Goal: Check status: Check status

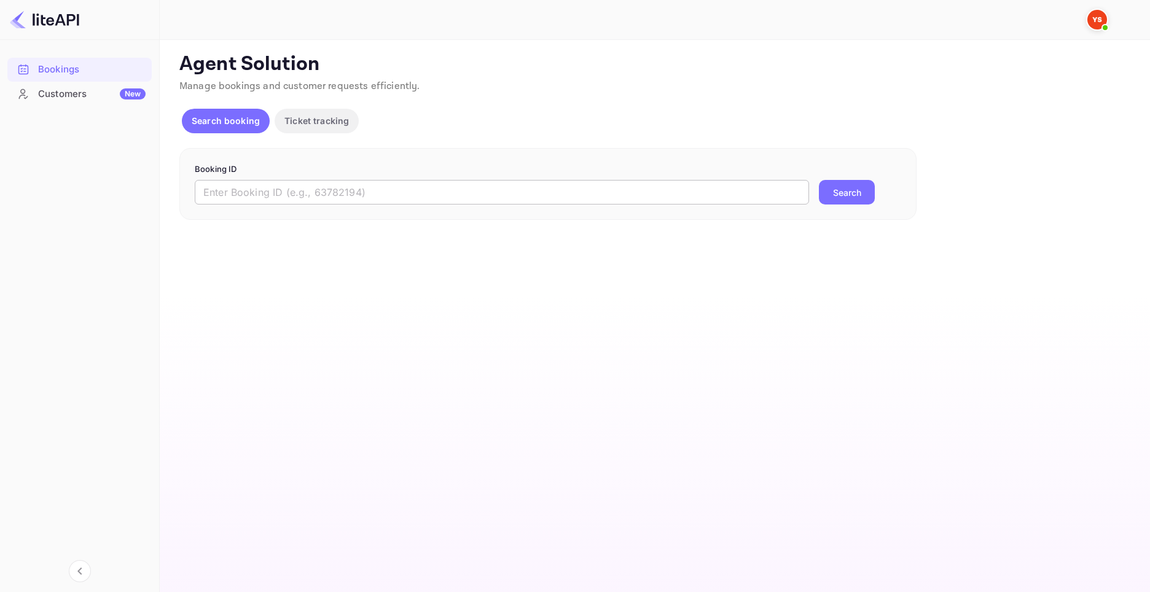
click at [310, 189] on input "text" at bounding box center [502, 192] width 614 height 25
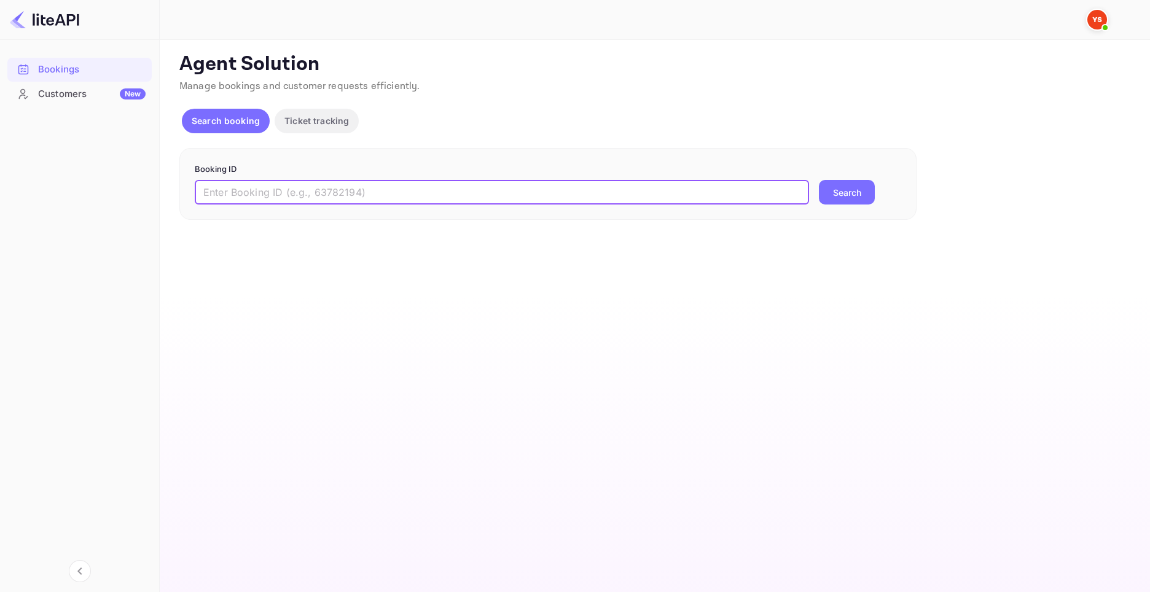
paste input "8970058"
type input "8970058"
click at [853, 191] on button "Search" at bounding box center [847, 192] width 56 height 25
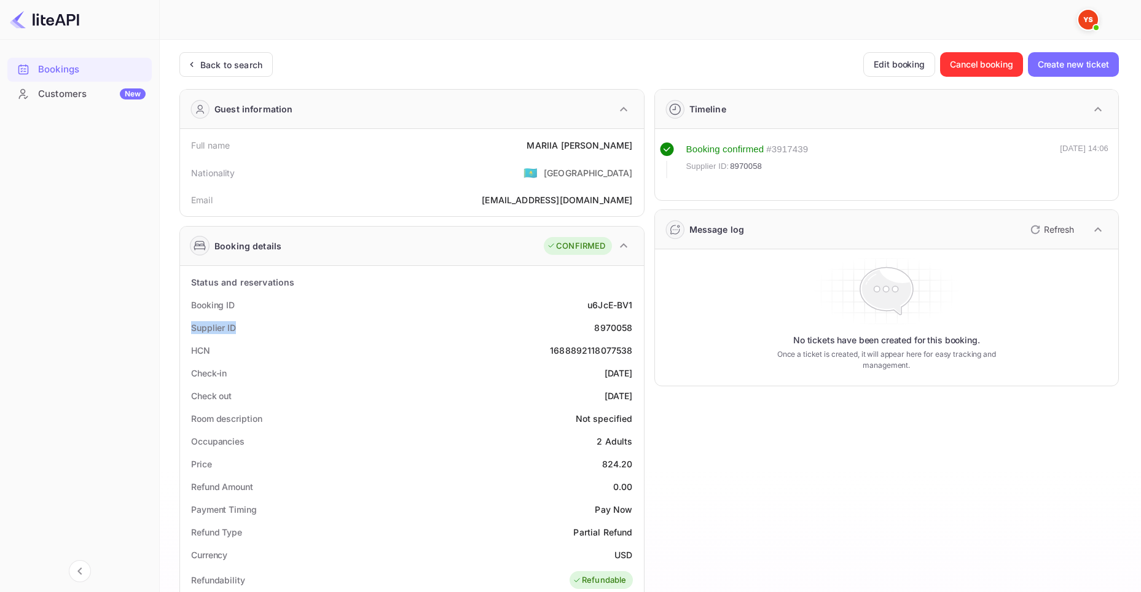
drag, startPoint x: 187, startPoint y: 323, endPoint x: 234, endPoint y: 326, distance: 46.8
click at [234, 326] on div "Supplier ID 8970058" at bounding box center [412, 327] width 454 height 23
copy div "Supplier ID"
drag, startPoint x: 587, startPoint y: 326, endPoint x: 631, endPoint y: 328, distance: 44.9
click at [631, 328] on div "Supplier ID 8970058" at bounding box center [412, 327] width 454 height 23
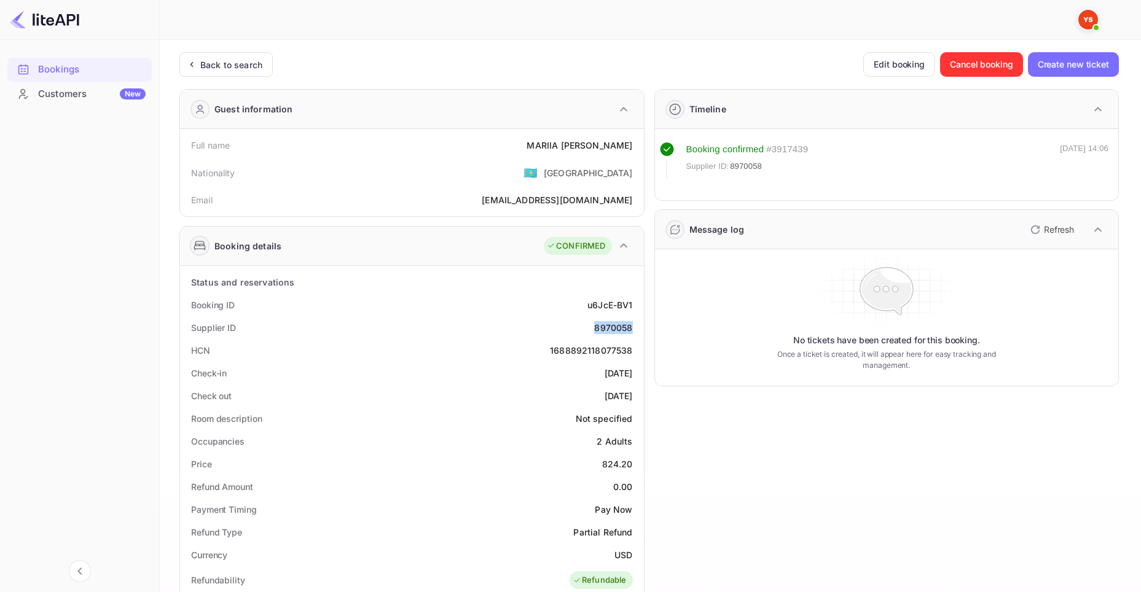
copy div "8970058"
click at [242, 305] on div "Booking ID u6JcE-BV1" at bounding box center [412, 305] width 454 height 23
drag, startPoint x: 235, startPoint y: 303, endPoint x: 189, endPoint y: 305, distance: 46.1
click at [189, 305] on div "Booking ID u6JcE-BV1" at bounding box center [412, 305] width 454 height 23
copy div "Booking ID"
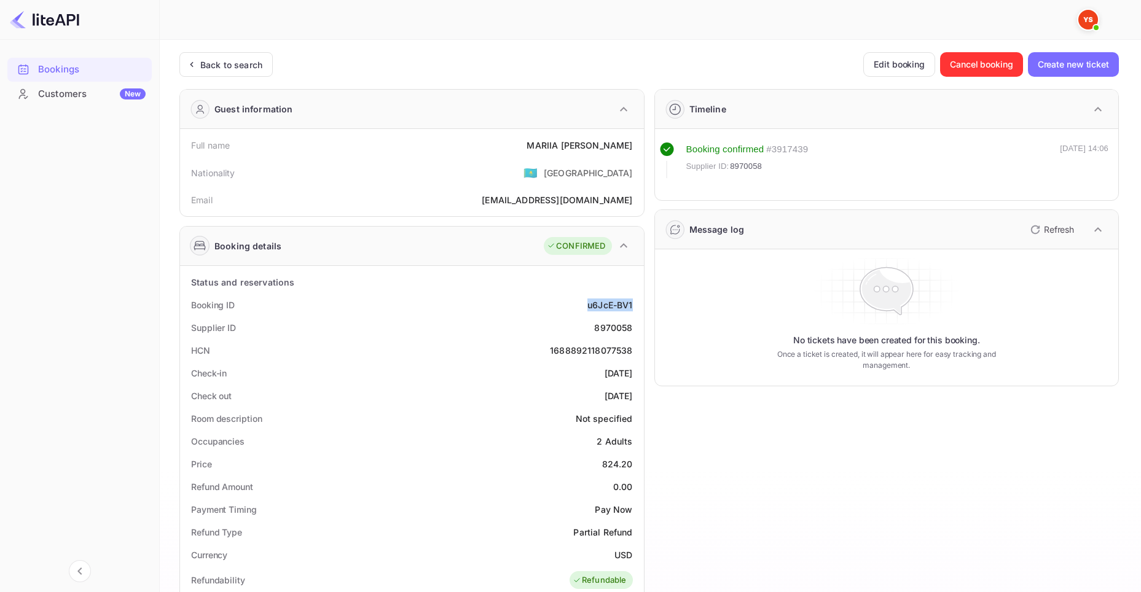
drag, startPoint x: 582, startPoint y: 305, endPoint x: 639, endPoint y: 306, distance: 57.7
copy div "u6JcE-BV1"
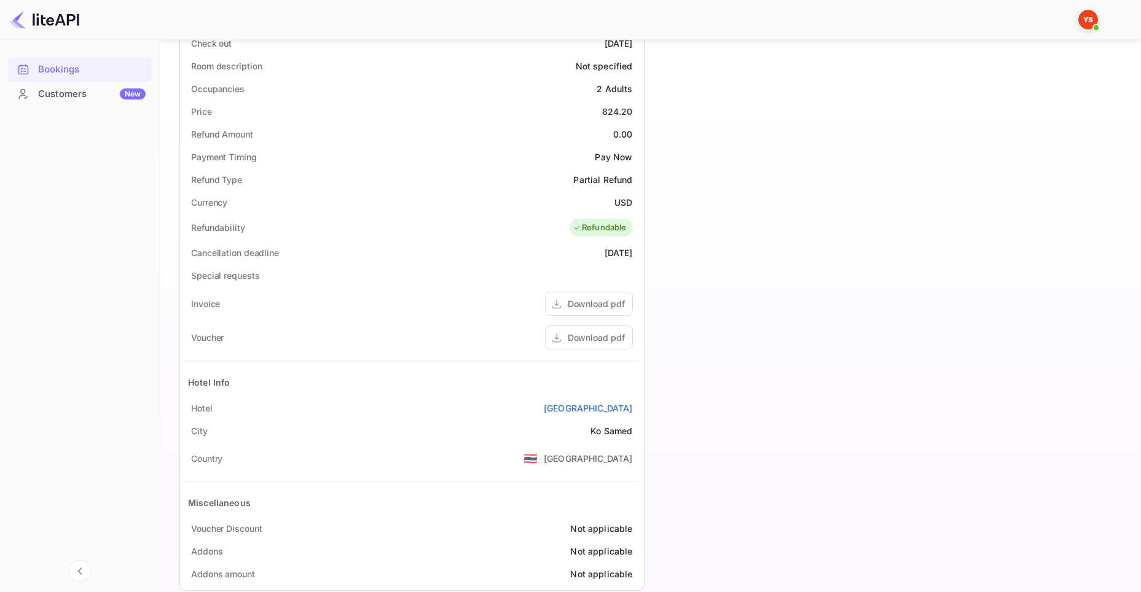
scroll to position [375, 0]
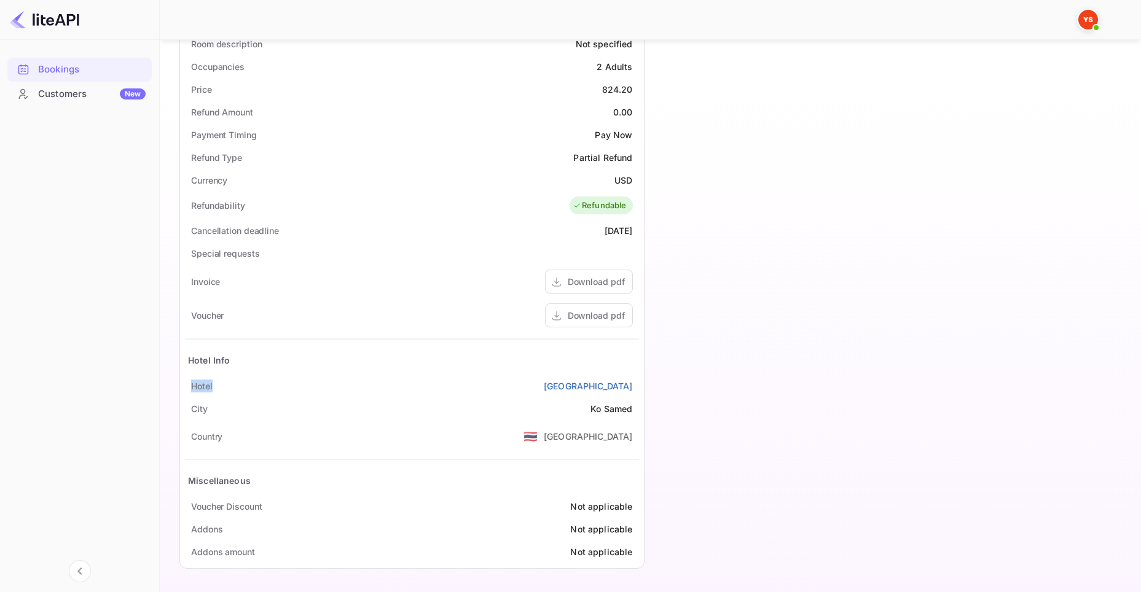
drag, startPoint x: 206, startPoint y: 384, endPoint x: 190, endPoint y: 384, distance: 15.4
click at [190, 384] on div "Hotel Samed Villa Resort" at bounding box center [412, 386] width 454 height 23
copy div "Hotel"
drag, startPoint x: 551, startPoint y: 384, endPoint x: 635, endPoint y: 387, distance: 84.2
click at [635, 387] on div "Hotel Samed Villa Resort" at bounding box center [412, 386] width 454 height 23
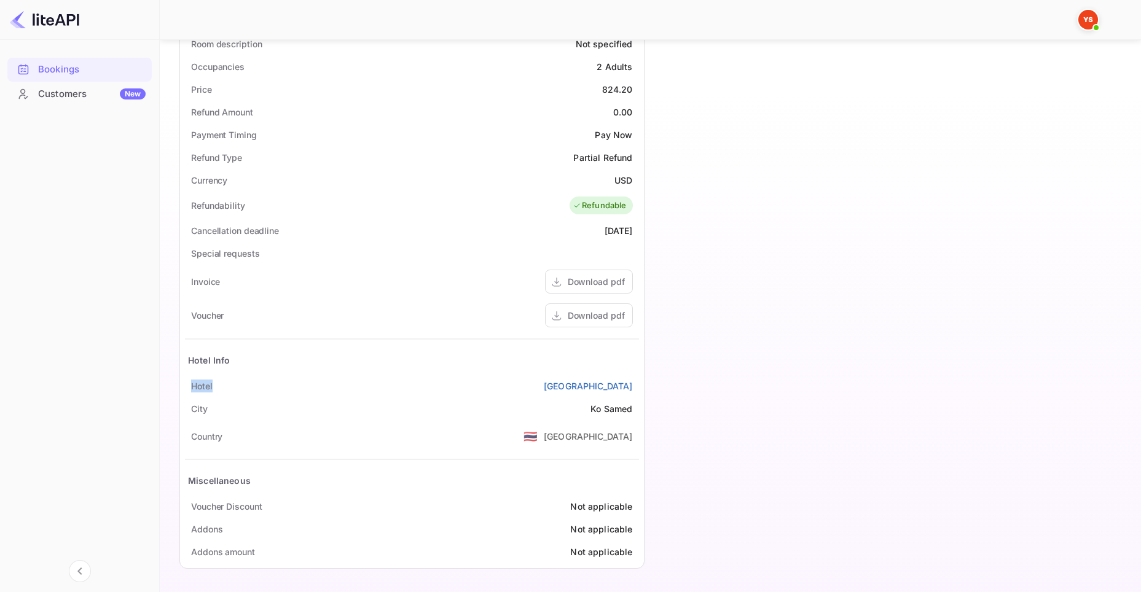
copy link "Samed Villa Resort"
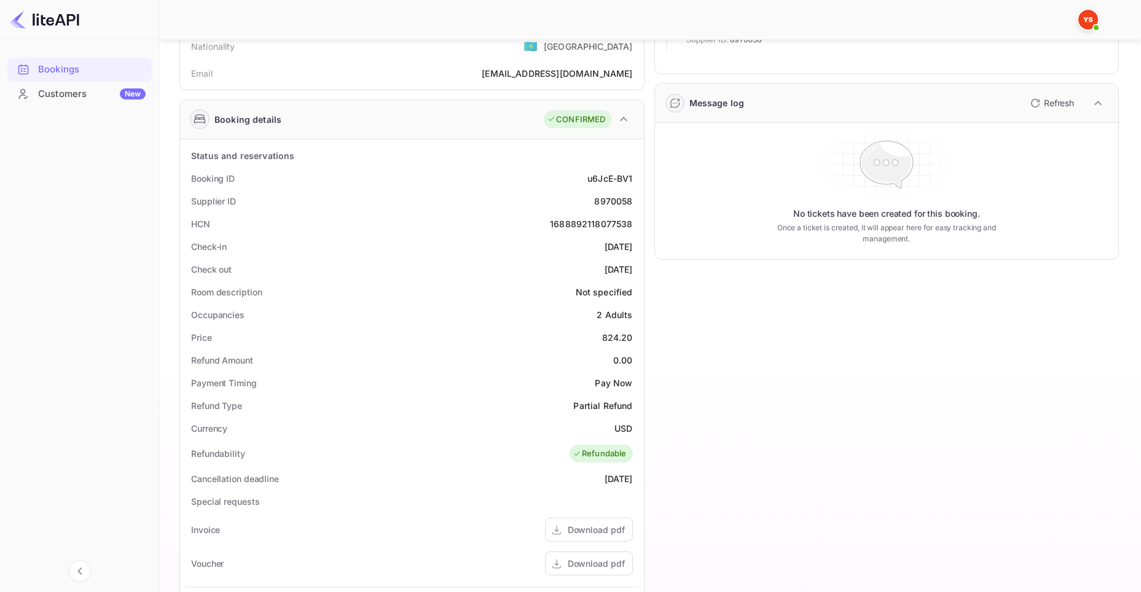
scroll to position [0, 0]
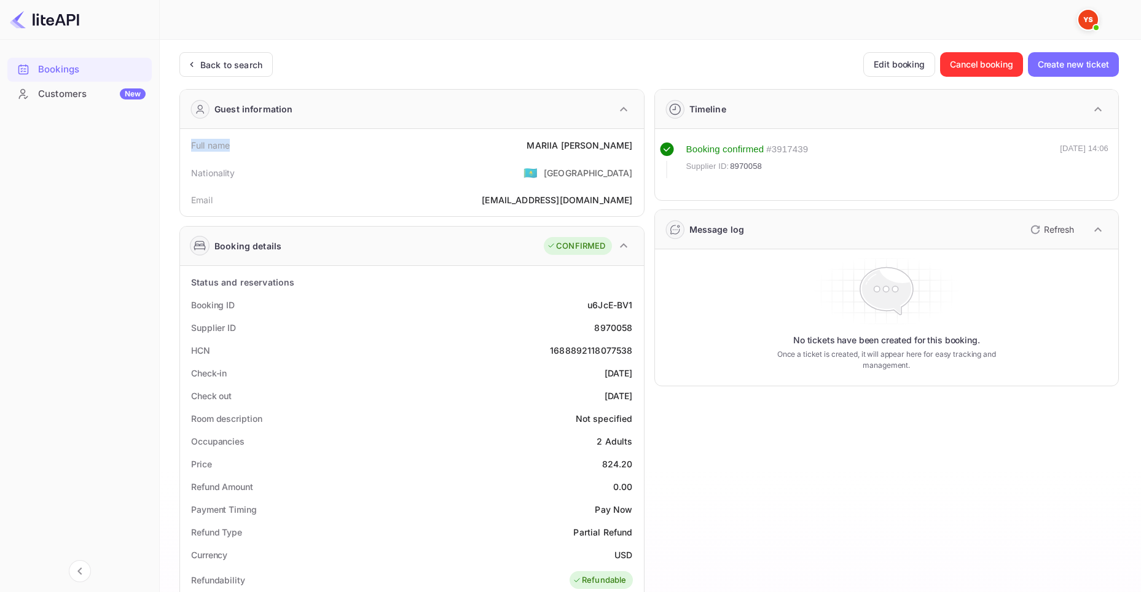
drag, startPoint x: 181, startPoint y: 146, endPoint x: 255, endPoint y: 142, distance: 73.8
click at [255, 142] on div "Full name MARIIA SHLIAKHOVAIA Nationality 🇰🇿 Kazakhstan Email shliahovaya@mail.…" at bounding box center [412, 172] width 464 height 87
copy div "Full name"
drag, startPoint x: 538, startPoint y: 144, endPoint x: 631, endPoint y: 144, distance: 92.7
click at [631, 144] on div "Full name MARIIA SHLIAKHOVAIA" at bounding box center [412, 145] width 454 height 23
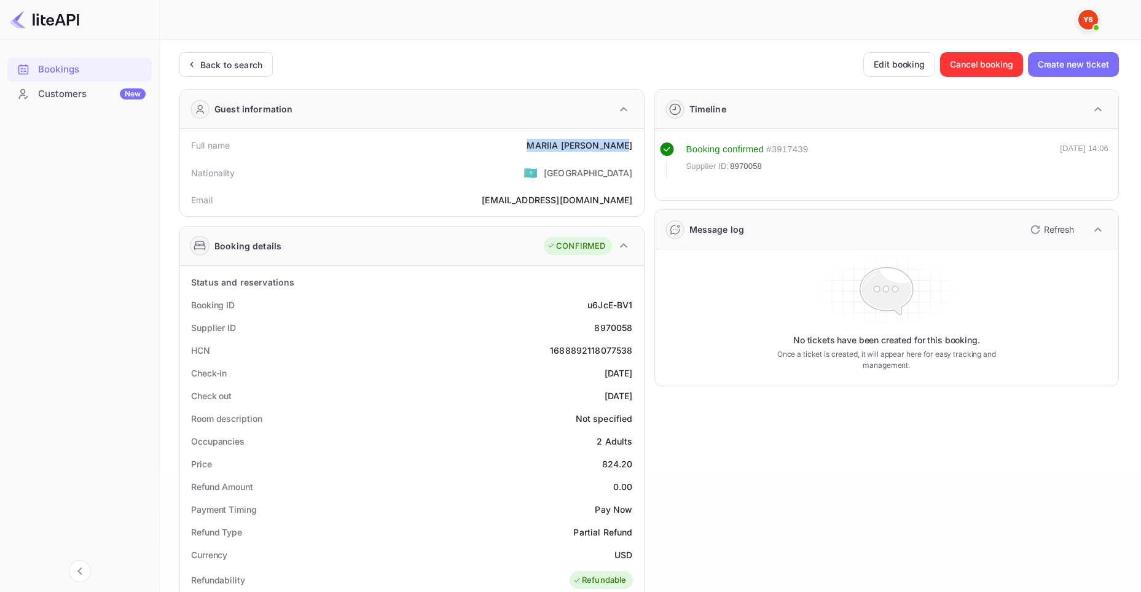
copy div "MARIIA SHLIAKHOVAIA"
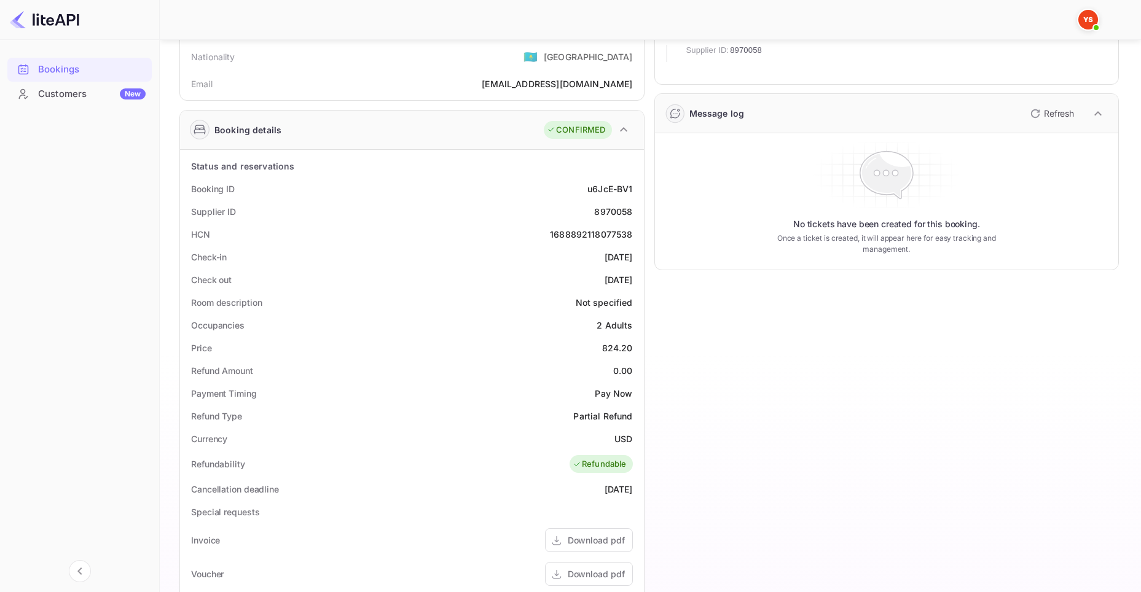
scroll to position [129, 0]
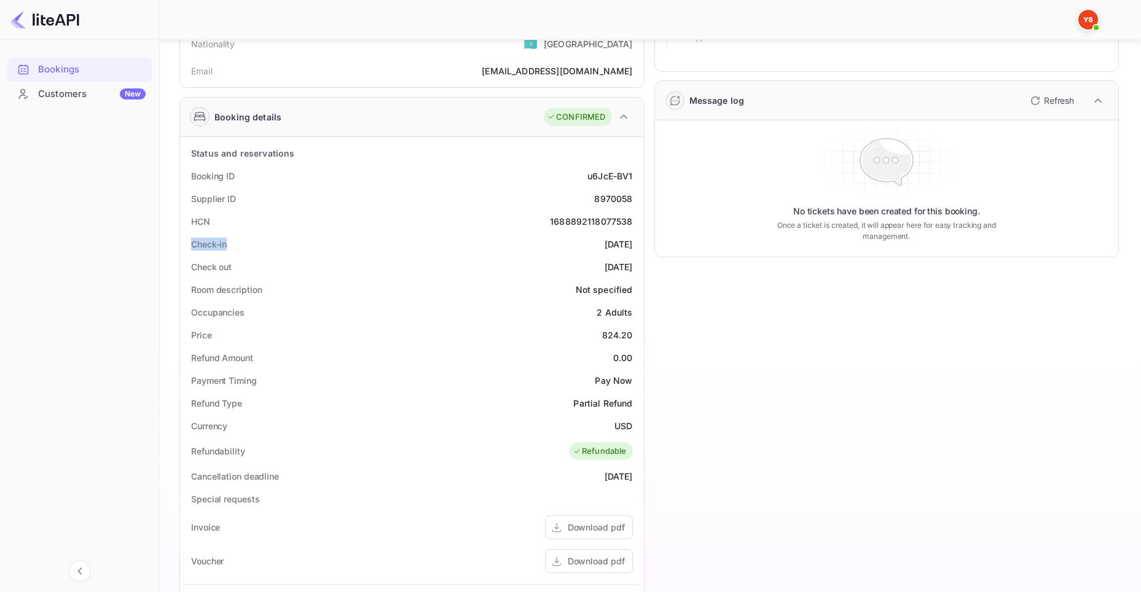
drag, startPoint x: 234, startPoint y: 241, endPoint x: 191, endPoint y: 245, distance: 43.2
click at [191, 245] on div "Check-in 2025-09-08" at bounding box center [412, 244] width 454 height 23
copy div "Check-in"
drag, startPoint x: 571, startPoint y: 243, endPoint x: 631, endPoint y: 243, distance: 59.6
click at [631, 243] on div "Check-in 2025-09-08" at bounding box center [412, 244] width 454 height 23
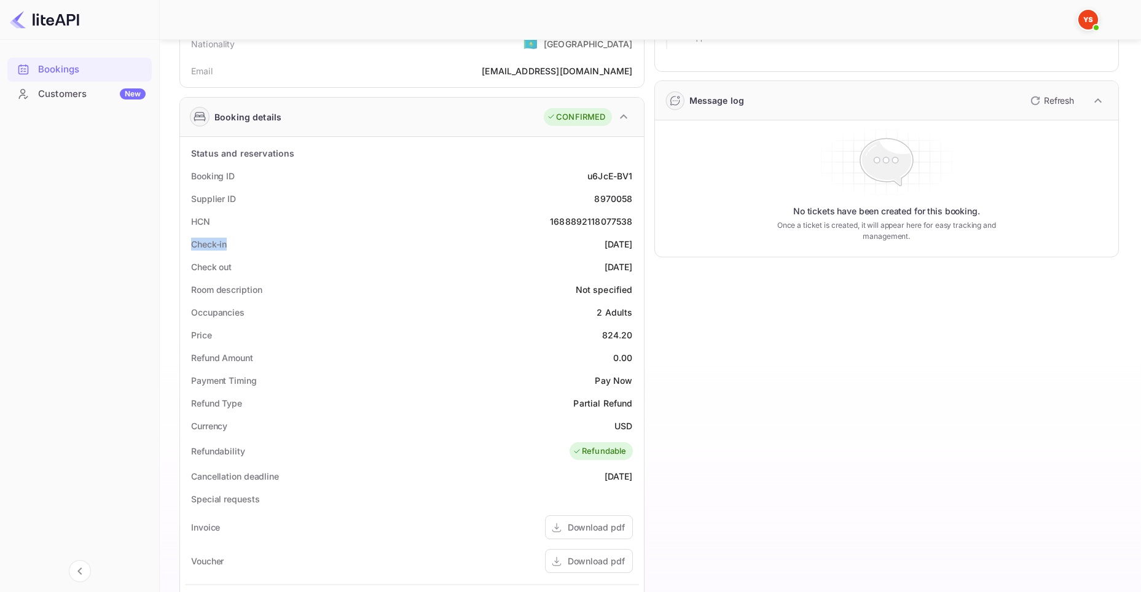
copy div "2025-09-08"
drag, startPoint x: 256, startPoint y: 263, endPoint x: 184, endPoint y: 263, distance: 71.2
click at [184, 263] on div "Status and reservations Booking ID u6JcE-BV1 Supplier ID 8970058 HCN 1688892118…" at bounding box center [412, 475] width 464 height 677
drag, startPoint x: 575, startPoint y: 266, endPoint x: 632, endPoint y: 263, distance: 57.2
click at [632, 263] on div "Check out 2025-09-17" at bounding box center [412, 267] width 454 height 23
